Goal: Task Accomplishment & Management: Use online tool/utility

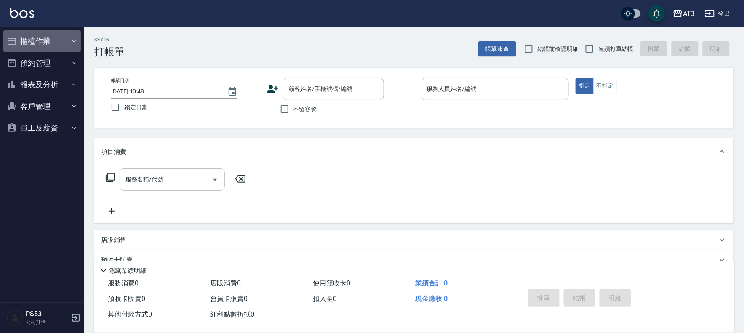
click at [31, 44] on button "櫃檯作業" at bounding box center [42, 41] width 78 height 22
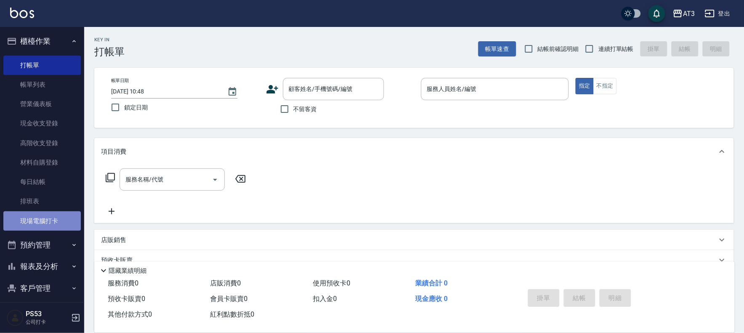
click at [48, 225] on link "現場電腦打卡" at bounding box center [42, 220] width 78 height 19
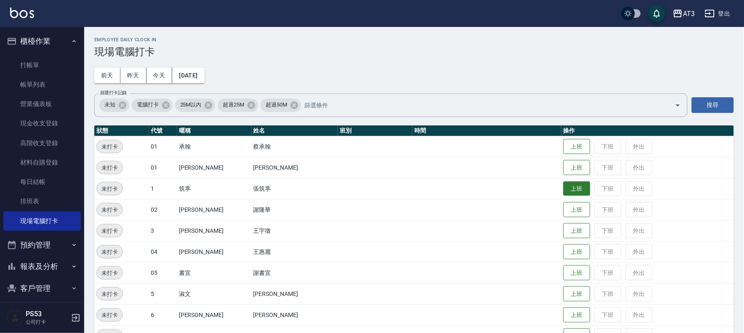
click at [564, 187] on button "上班" at bounding box center [577, 189] width 27 height 15
click at [602, 185] on button "下班" at bounding box center [608, 189] width 27 height 15
click at [251, 148] on td "蔡承翰" at bounding box center [294, 146] width 87 height 21
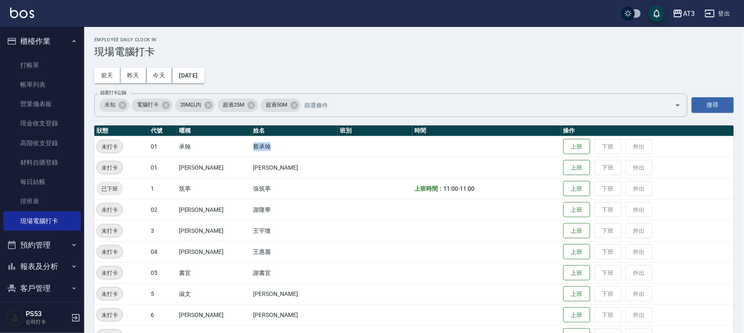
click at [251, 148] on td "蔡承翰" at bounding box center [294, 146] width 87 height 21
click at [289, 142] on td "蔡承翰" at bounding box center [294, 146] width 87 height 21
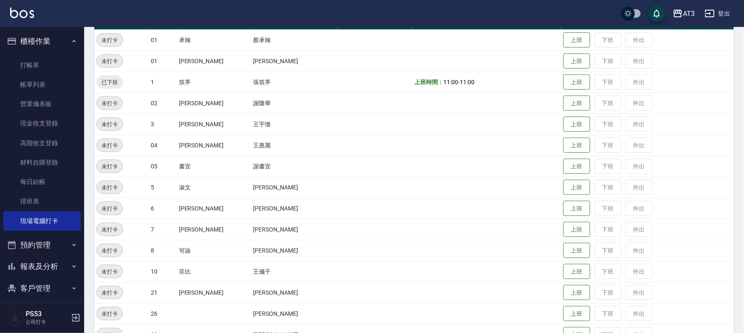
scroll to position [136, 0]
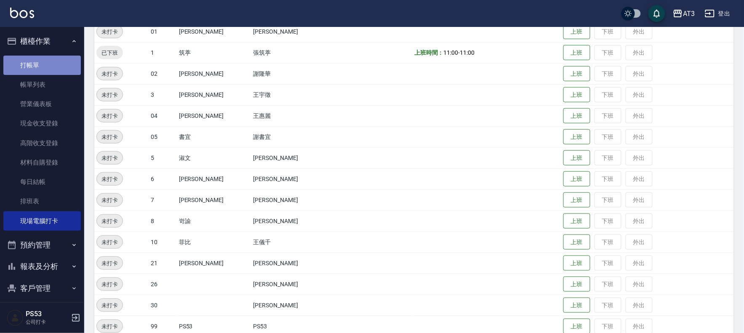
click at [45, 61] on link "打帳單" at bounding box center [42, 65] width 78 height 19
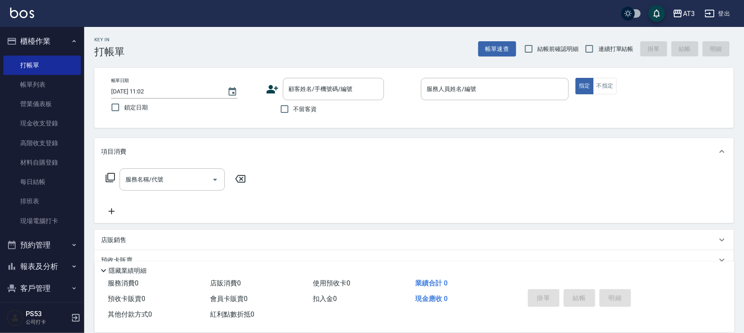
click at [268, 87] on icon at bounding box center [272, 89] width 13 height 13
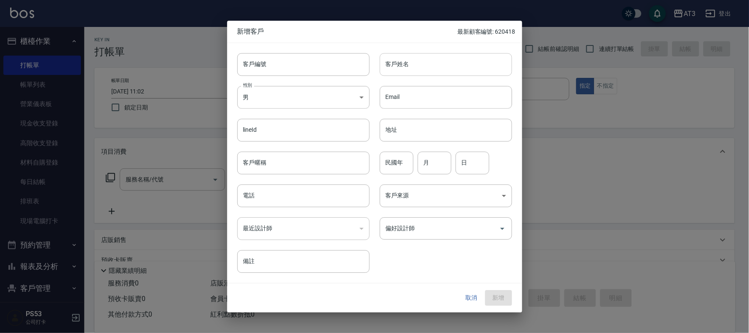
click at [420, 69] on input "客戶姓名" at bounding box center [446, 64] width 132 height 23
click at [473, 298] on button "取消" at bounding box center [471, 299] width 27 height 16
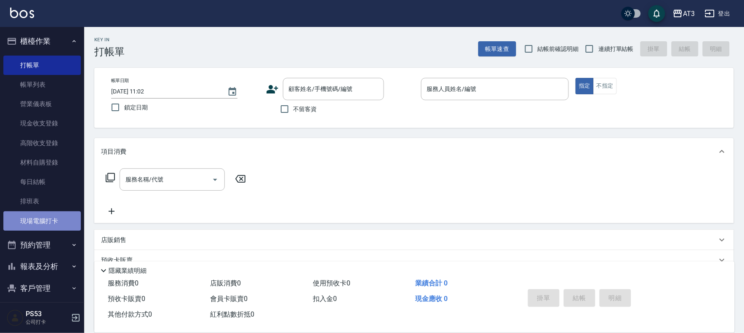
click at [47, 221] on link "現場電腦打卡" at bounding box center [42, 220] width 78 height 19
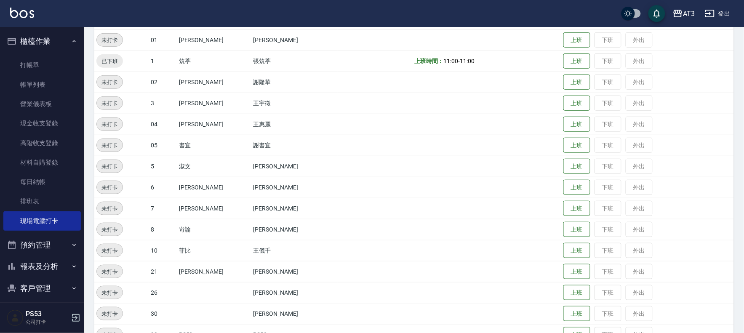
scroll to position [140, 0]
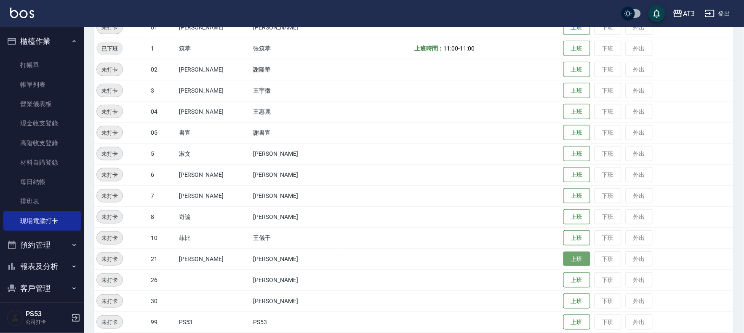
click at [564, 256] on button "上班" at bounding box center [577, 259] width 27 height 15
click at [595, 254] on button "下班" at bounding box center [608, 259] width 27 height 15
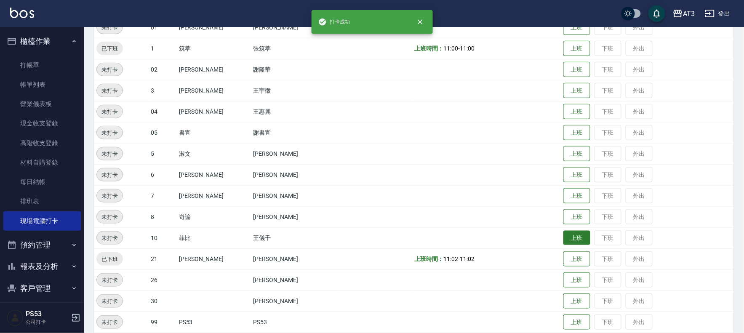
click at [567, 238] on button "上班" at bounding box center [577, 238] width 27 height 15
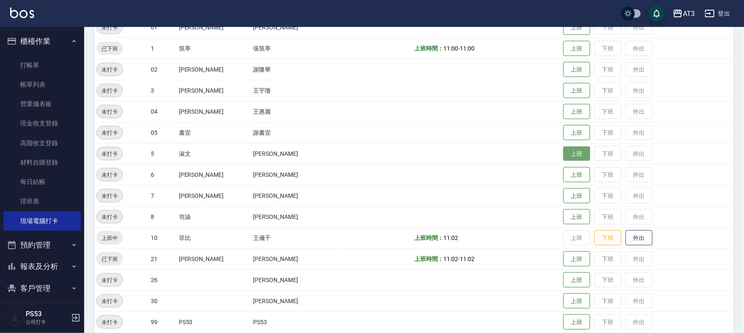
click at [565, 152] on button "上班" at bounding box center [577, 154] width 27 height 15
click at [564, 177] on button "上班" at bounding box center [577, 175] width 27 height 15
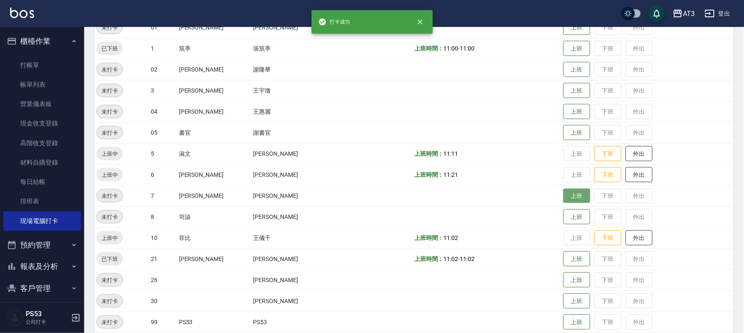
click at [564, 196] on button "上班" at bounding box center [577, 196] width 27 height 15
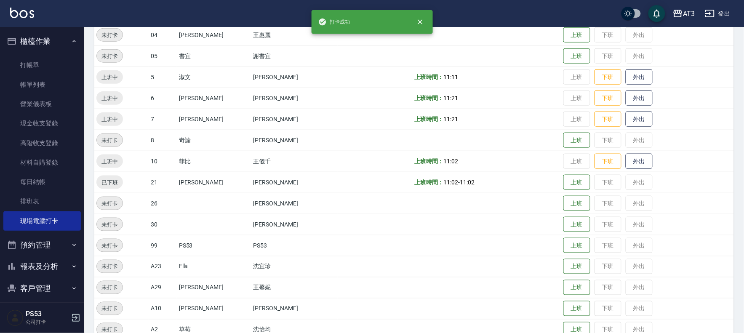
scroll to position [234, 0]
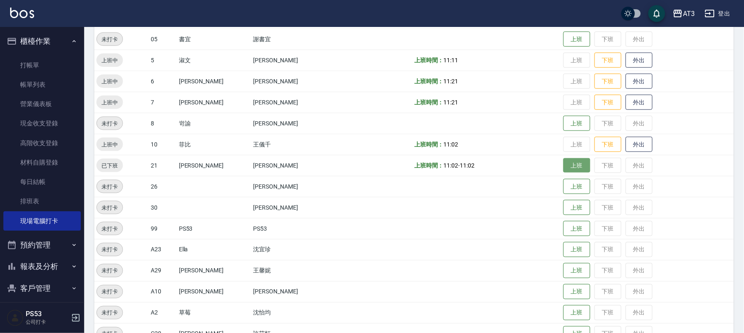
click at [564, 171] on button "上班" at bounding box center [577, 165] width 27 height 15
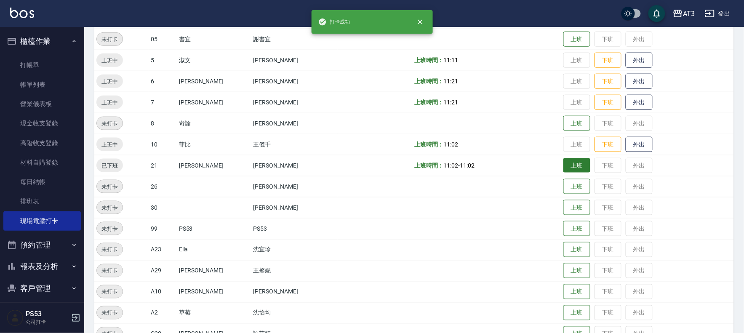
scroll to position [233, 0]
